Goal: Task Accomplishment & Management: Manage account settings

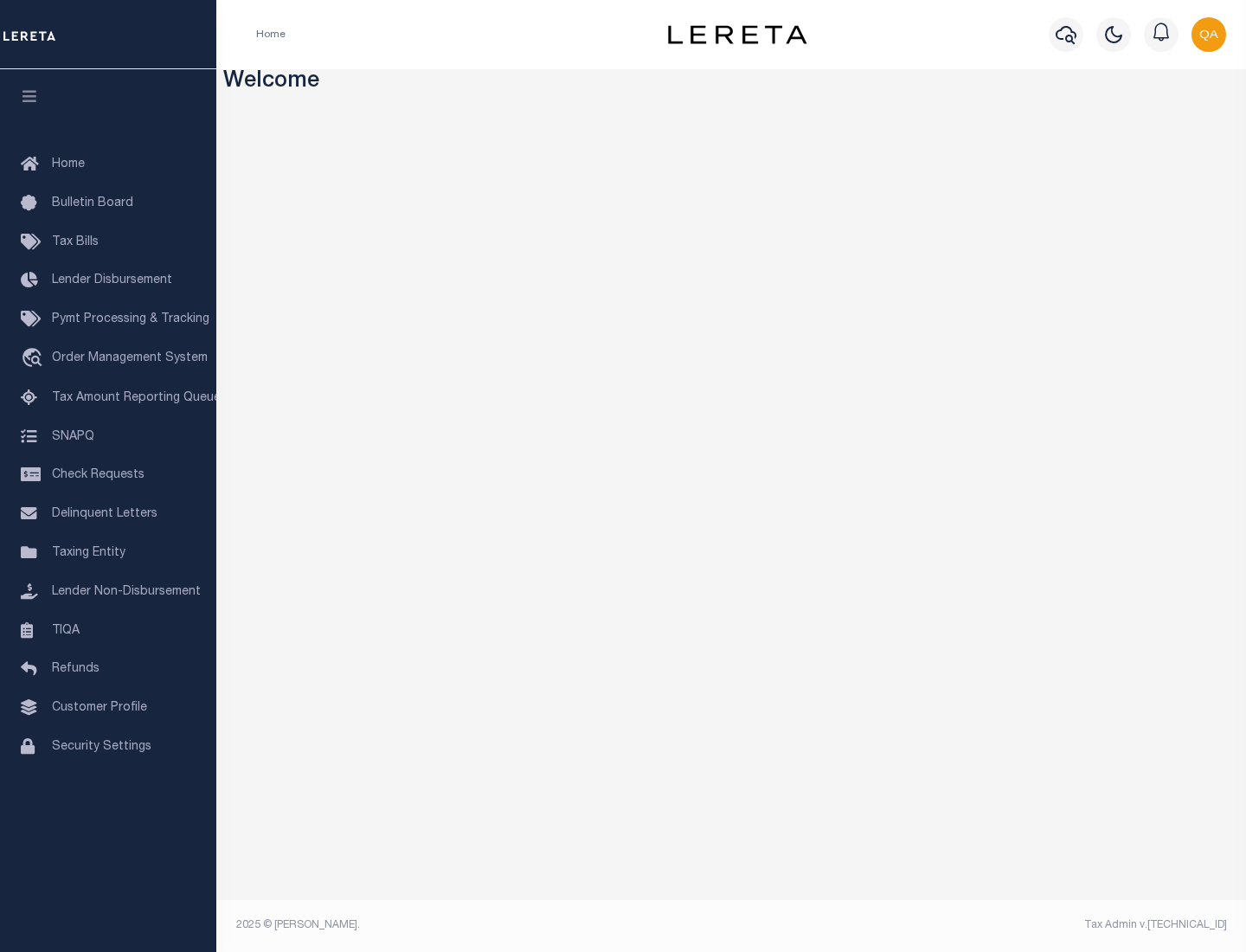
click at [109, 475] on span "Check Requests" at bounding box center [98, 475] width 93 height 12
select select "50"
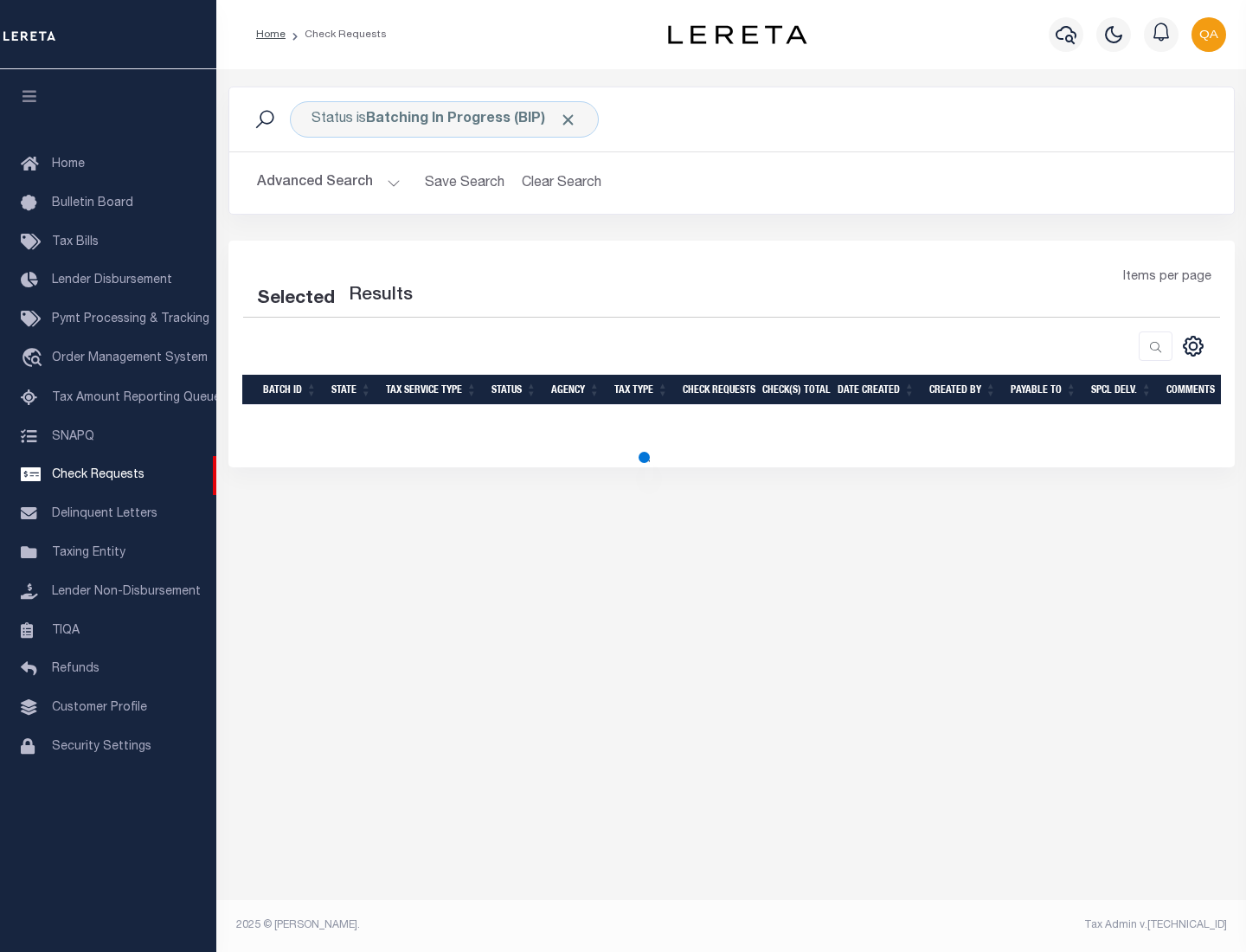
select select "50"
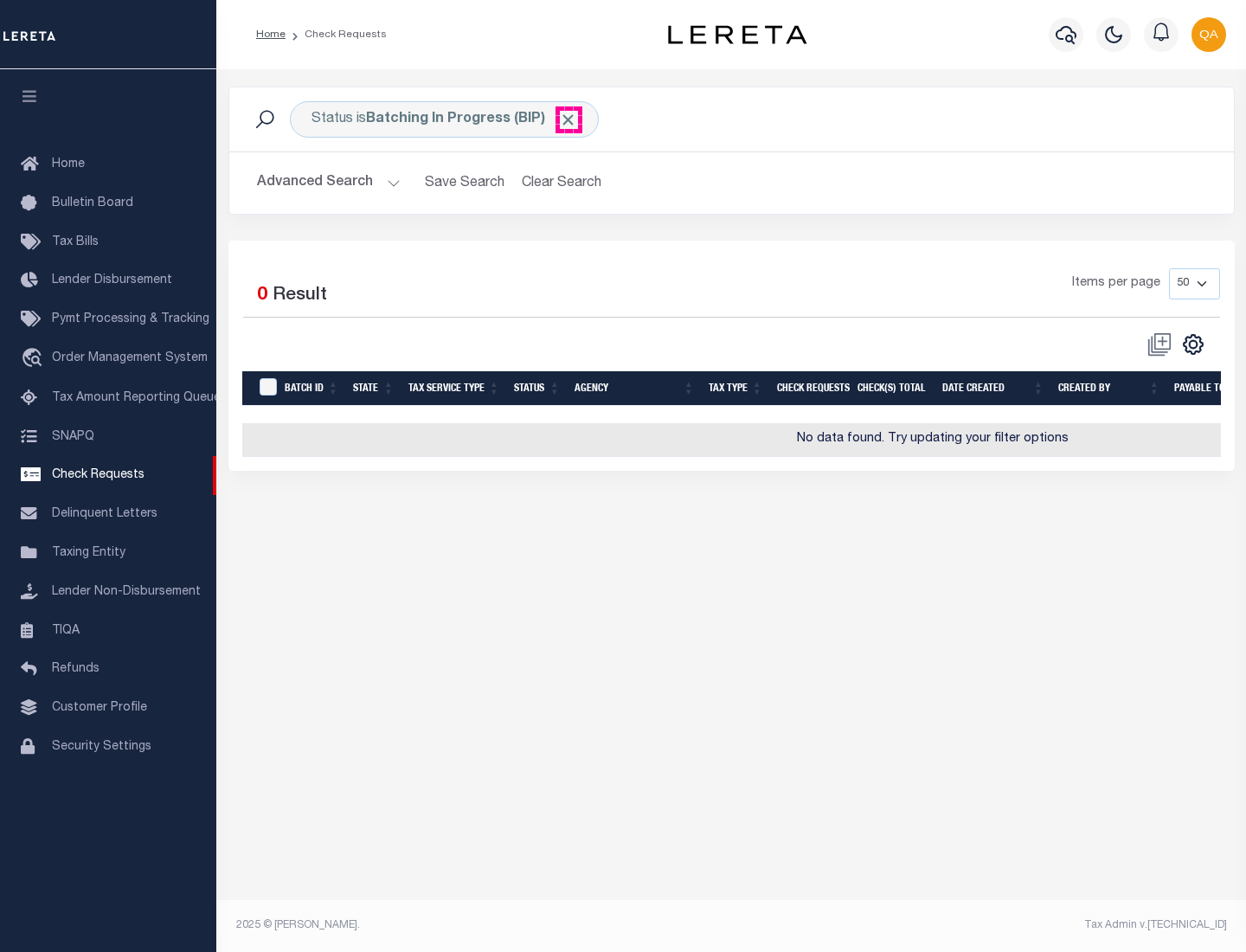
click at [569, 119] on span "Click to Remove" at bounding box center [568, 119] width 18 height 18
